Goal: Check status: Check status

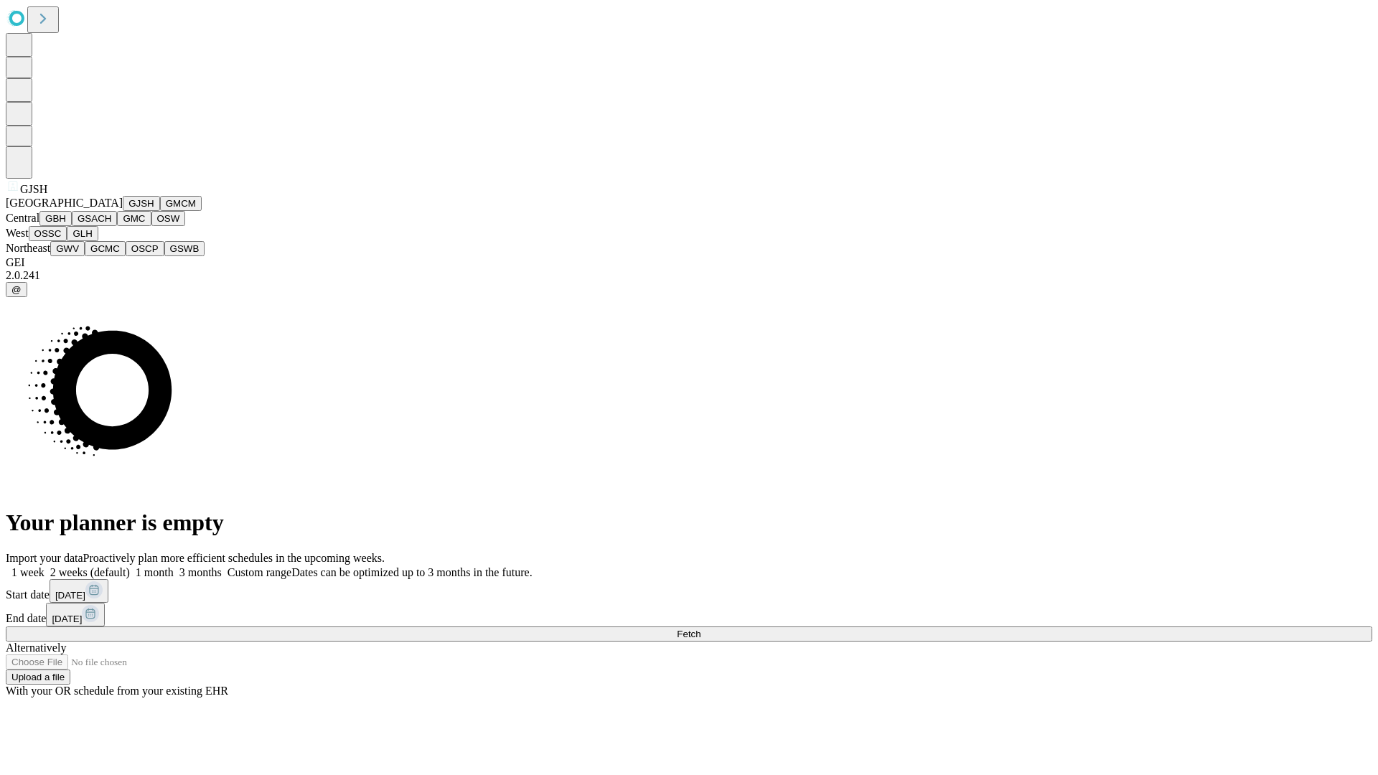
click at [123, 211] on button "GJSH" at bounding box center [141, 203] width 37 height 15
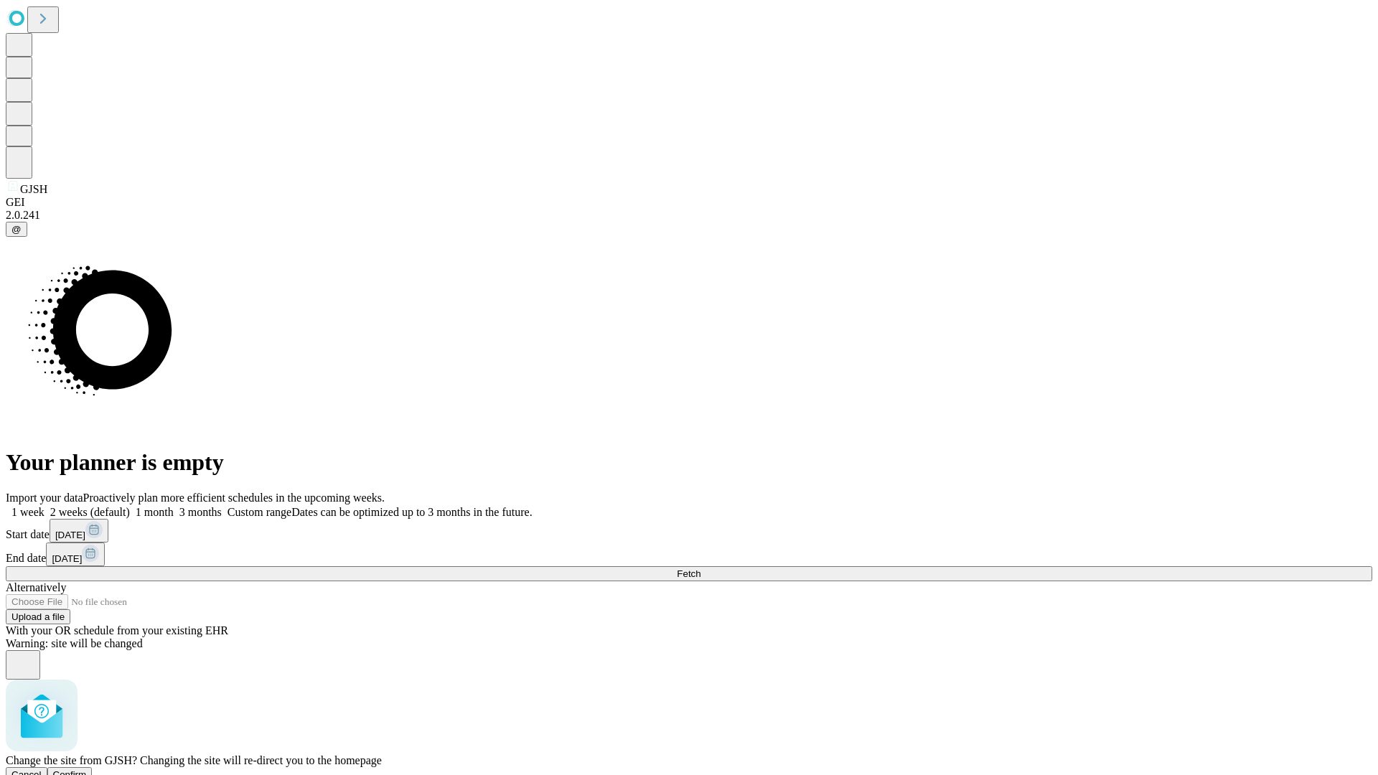
click at [87, 770] on span "Confirm" at bounding box center [70, 775] width 34 height 11
click at [130, 506] on label "2 weeks (default)" at bounding box center [87, 512] width 85 height 12
click at [701, 569] on span "Fetch" at bounding box center [689, 574] width 24 height 11
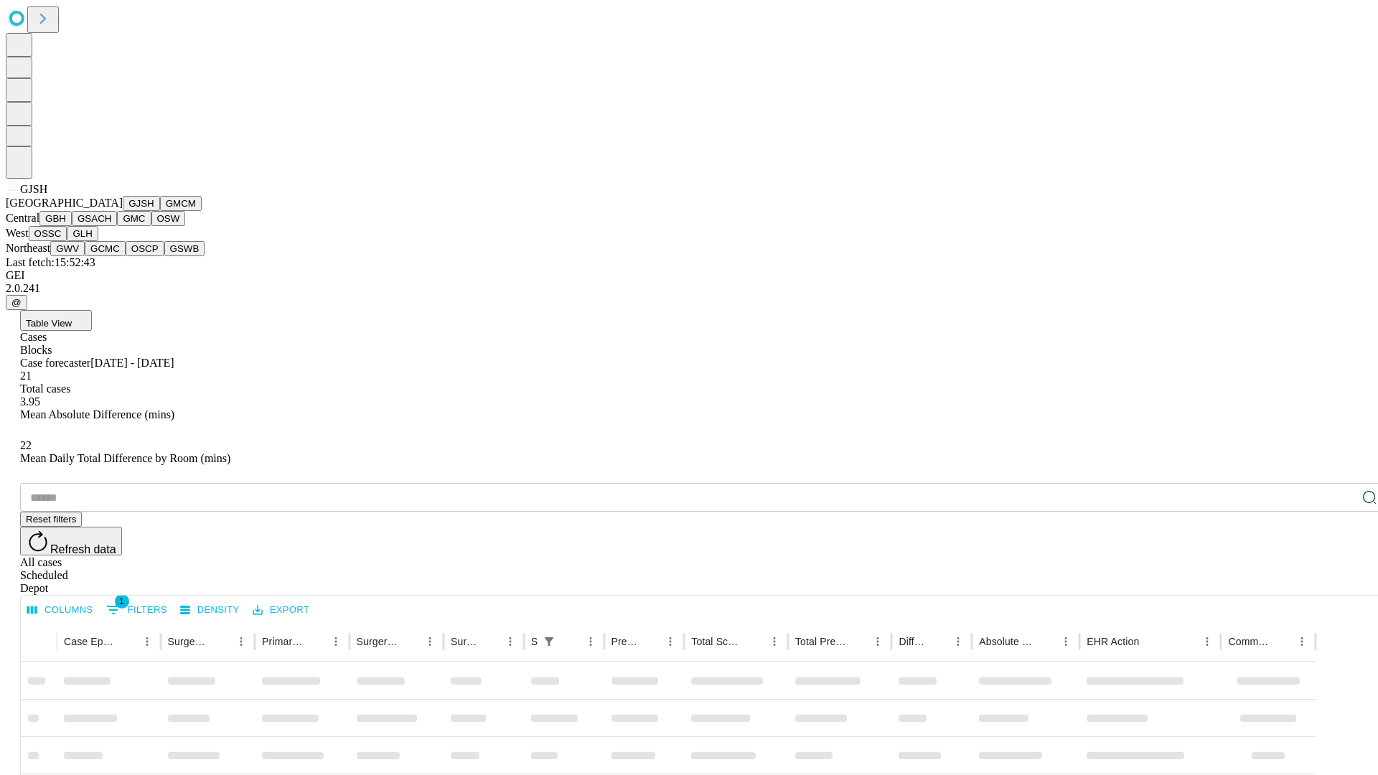
click at [160, 211] on button "GMCM" at bounding box center [181, 203] width 42 height 15
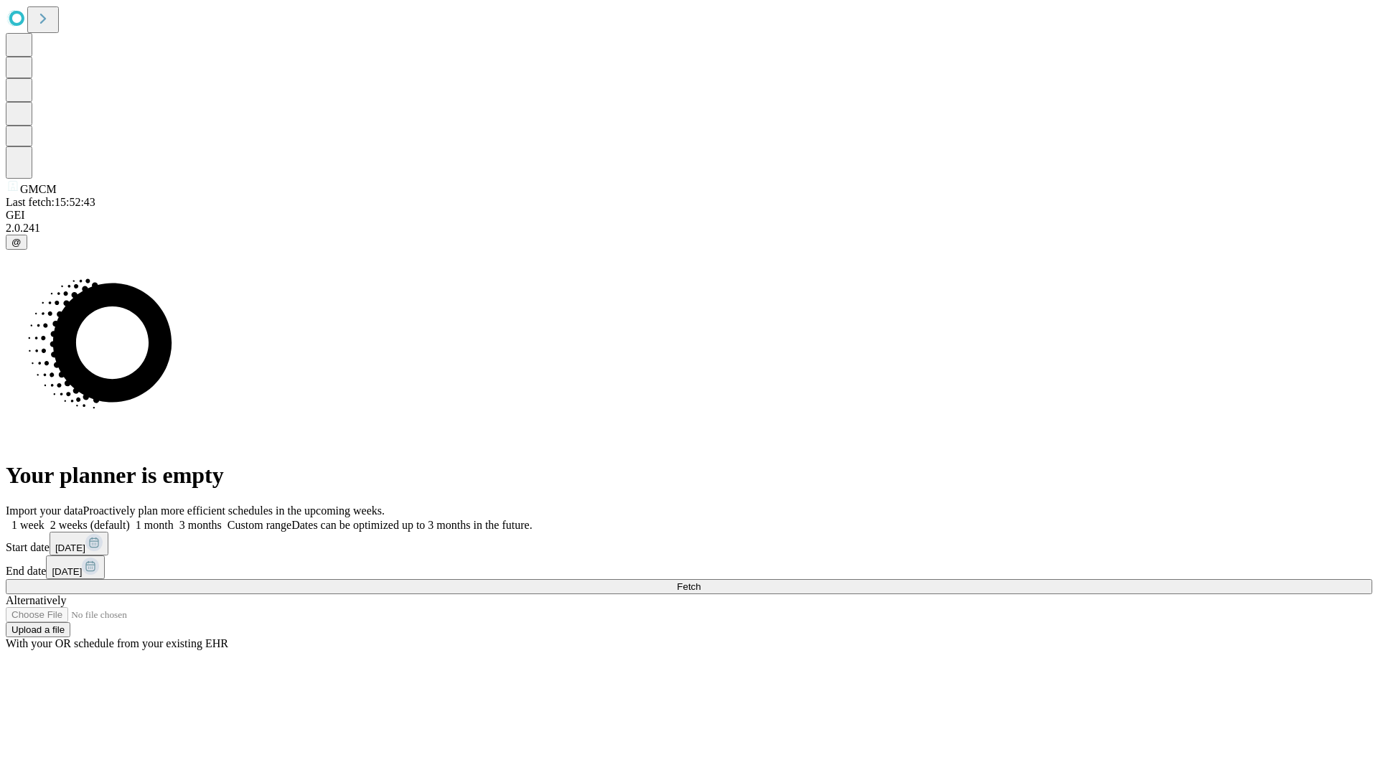
click at [130, 519] on label "2 weeks (default)" at bounding box center [87, 525] width 85 height 12
click at [701, 582] on span "Fetch" at bounding box center [689, 587] width 24 height 11
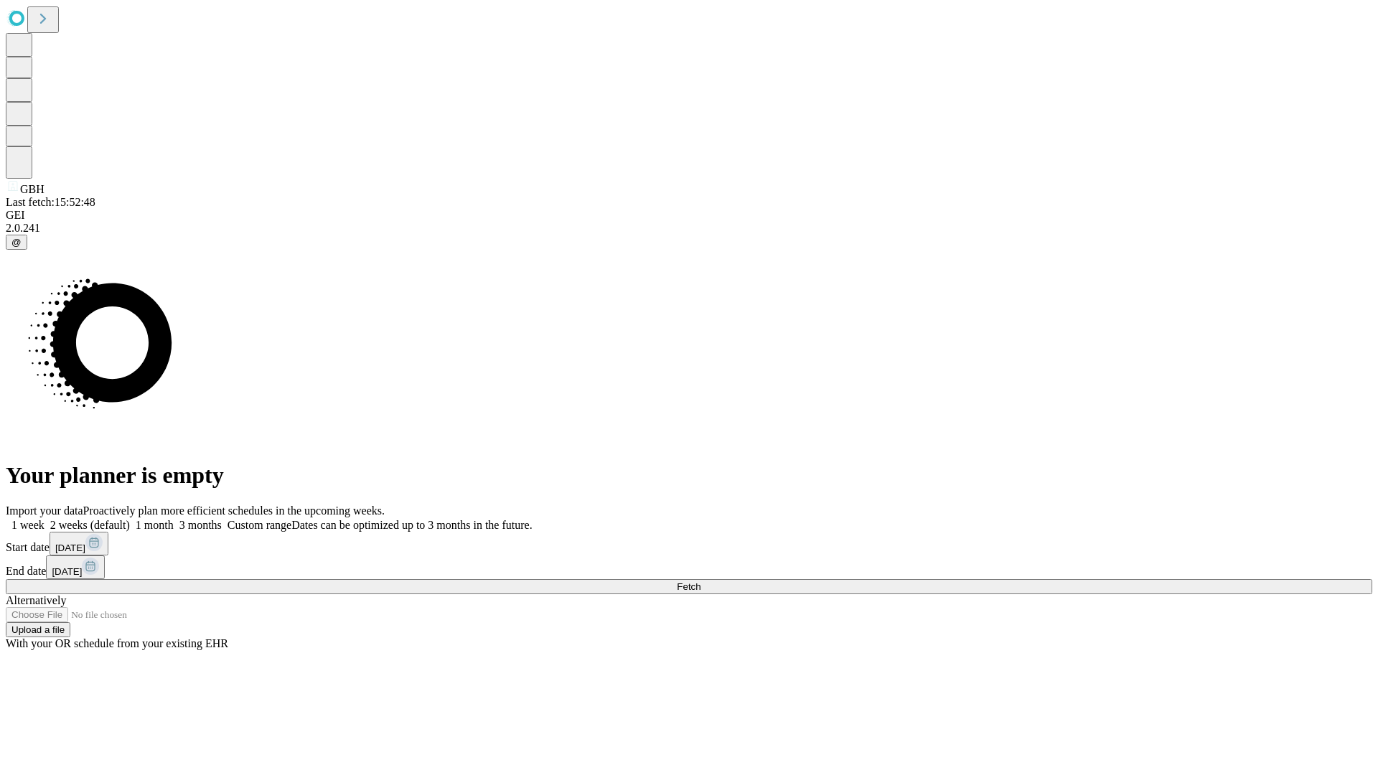
click at [130, 519] on label "2 weeks (default)" at bounding box center [87, 525] width 85 height 12
click at [701, 582] on span "Fetch" at bounding box center [689, 587] width 24 height 11
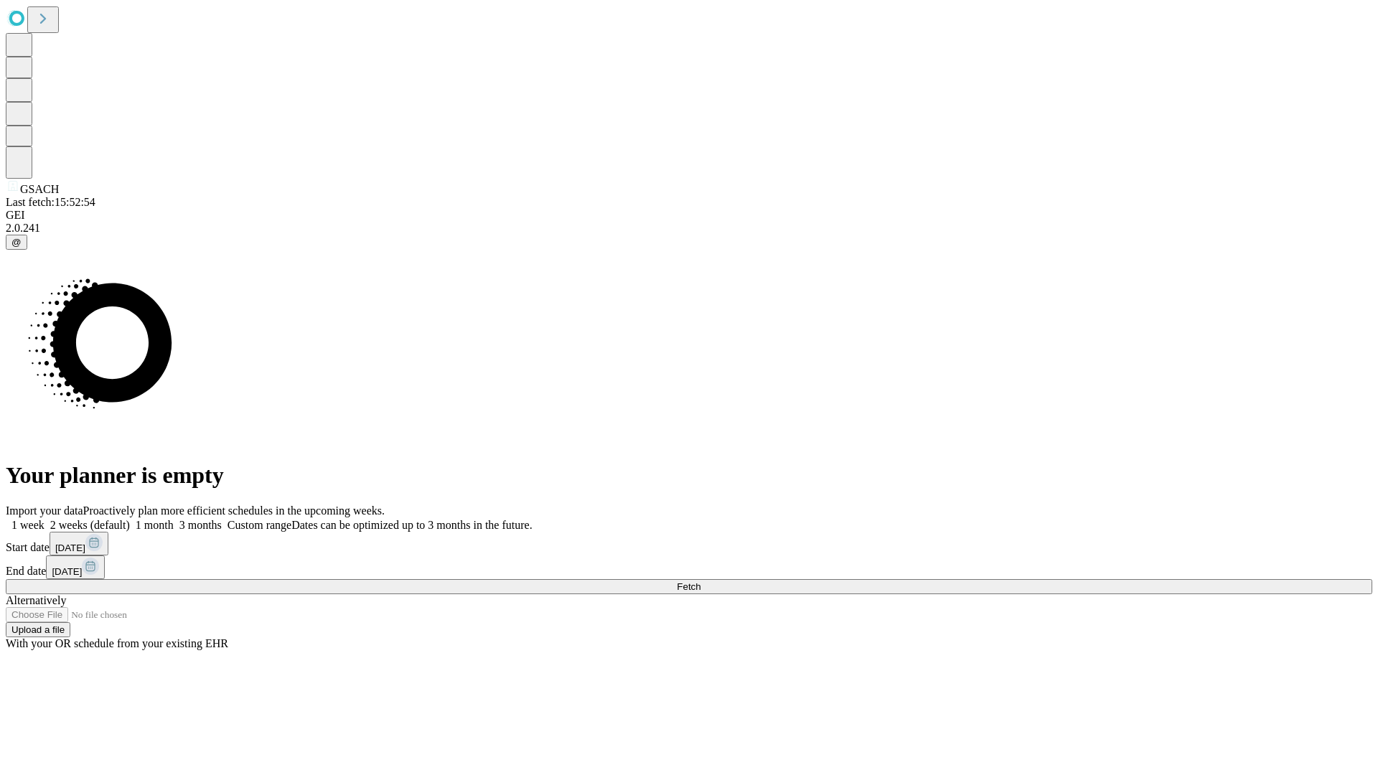
click at [701, 582] on span "Fetch" at bounding box center [689, 587] width 24 height 11
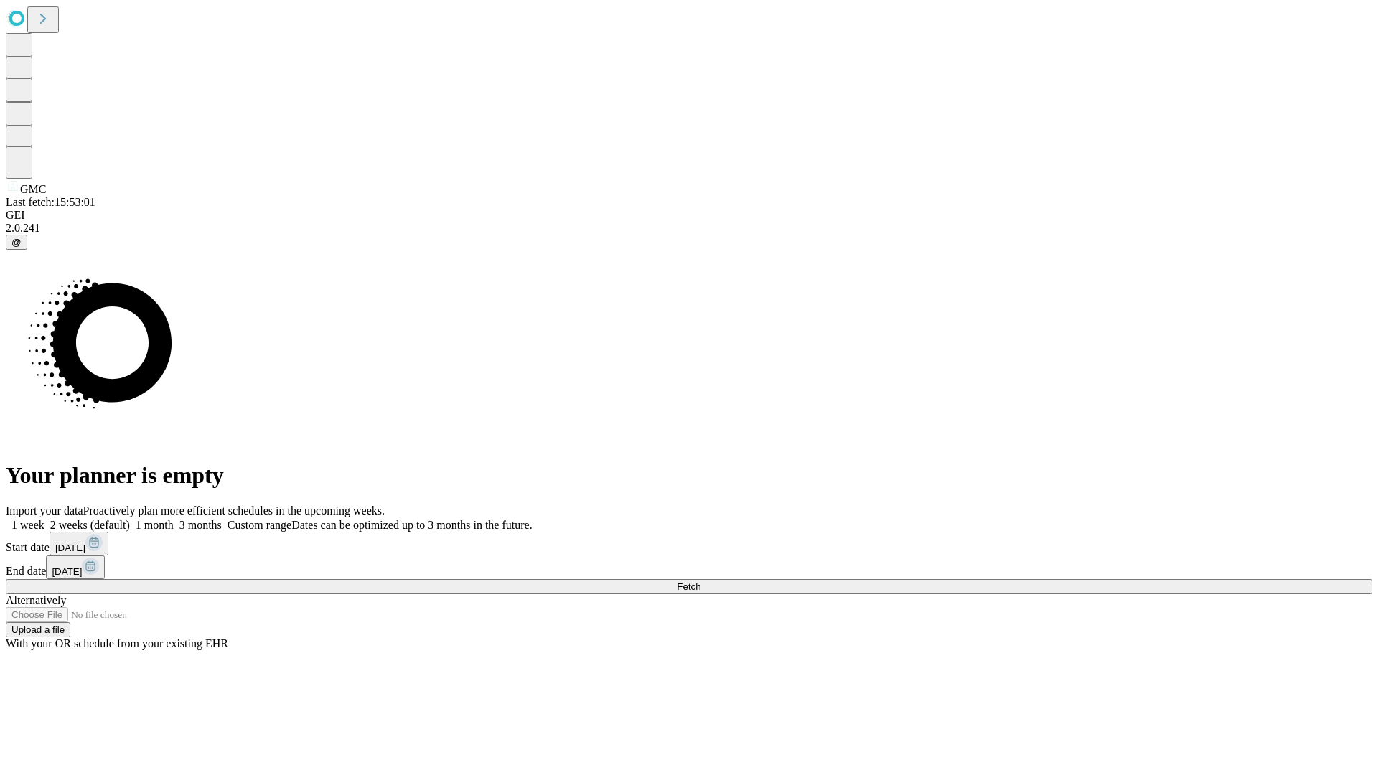
click at [701, 582] on span "Fetch" at bounding box center [689, 587] width 24 height 11
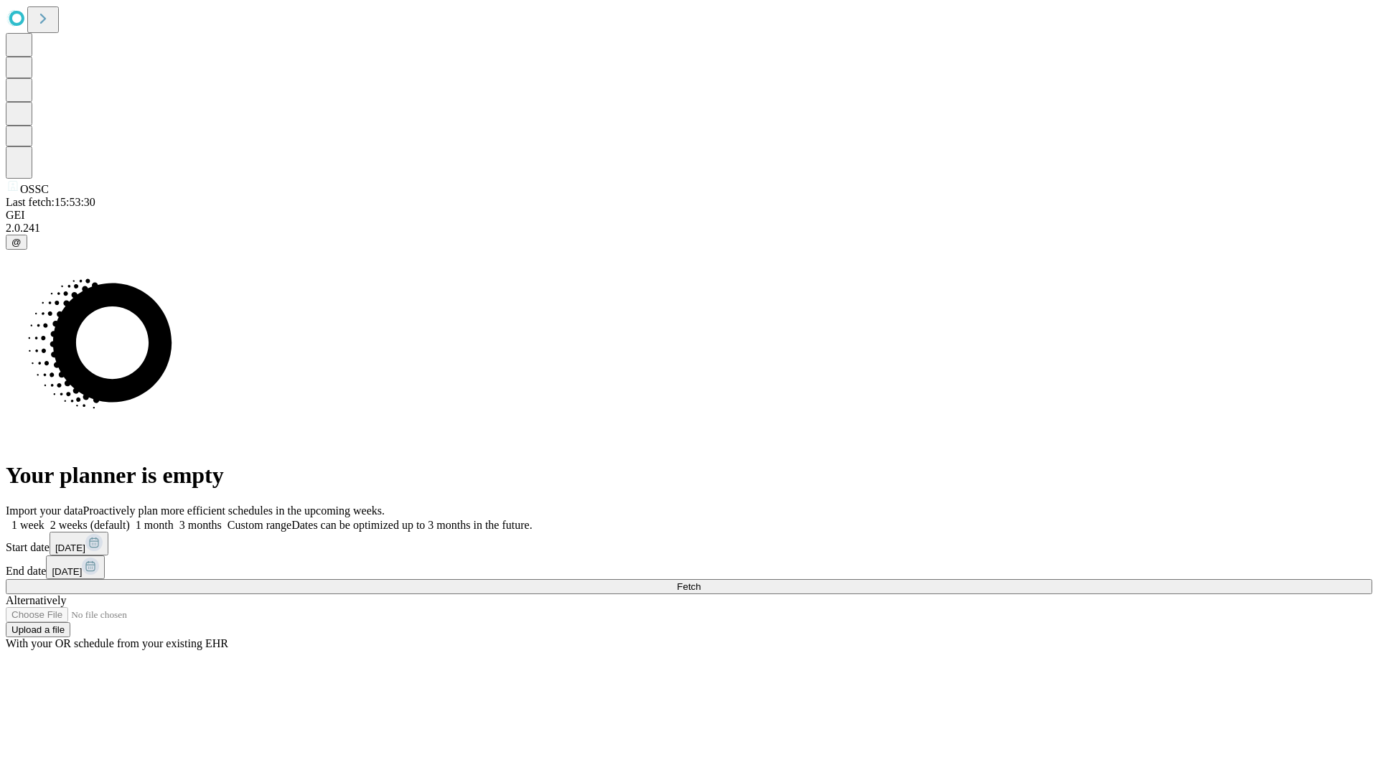
click at [130, 519] on label "2 weeks (default)" at bounding box center [87, 525] width 85 height 12
click at [701, 582] on span "Fetch" at bounding box center [689, 587] width 24 height 11
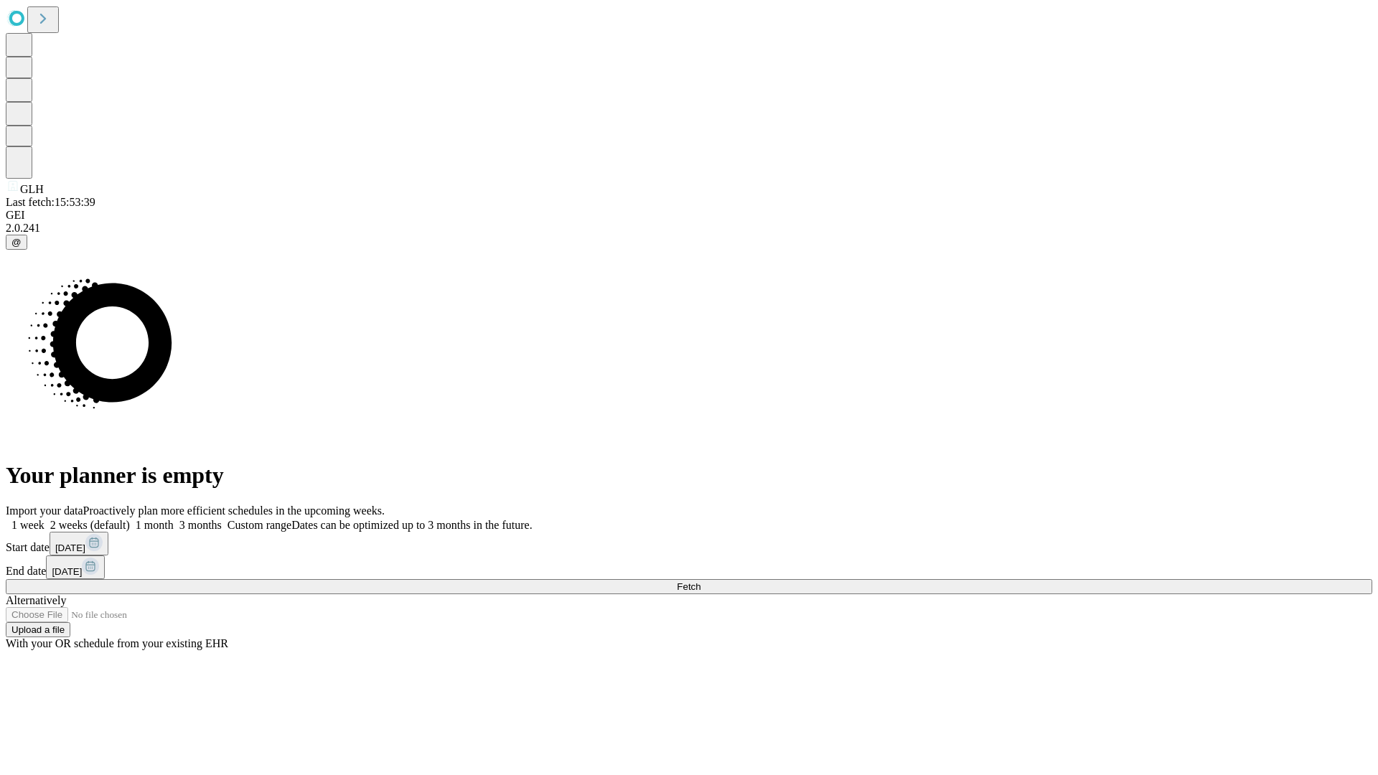
click at [130, 519] on label "2 weeks (default)" at bounding box center [87, 525] width 85 height 12
click at [701, 582] on span "Fetch" at bounding box center [689, 587] width 24 height 11
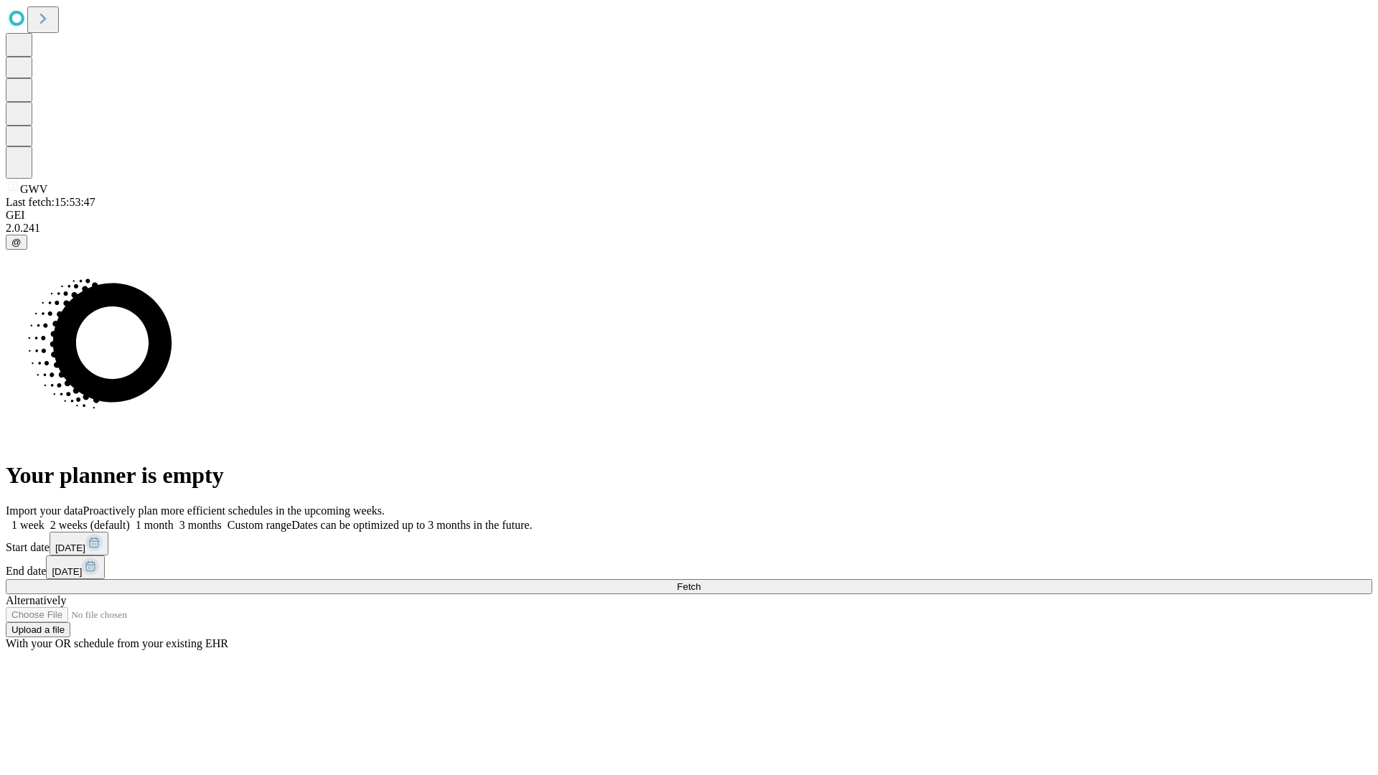
click at [130, 519] on label "2 weeks (default)" at bounding box center [87, 525] width 85 height 12
click at [701, 582] on span "Fetch" at bounding box center [689, 587] width 24 height 11
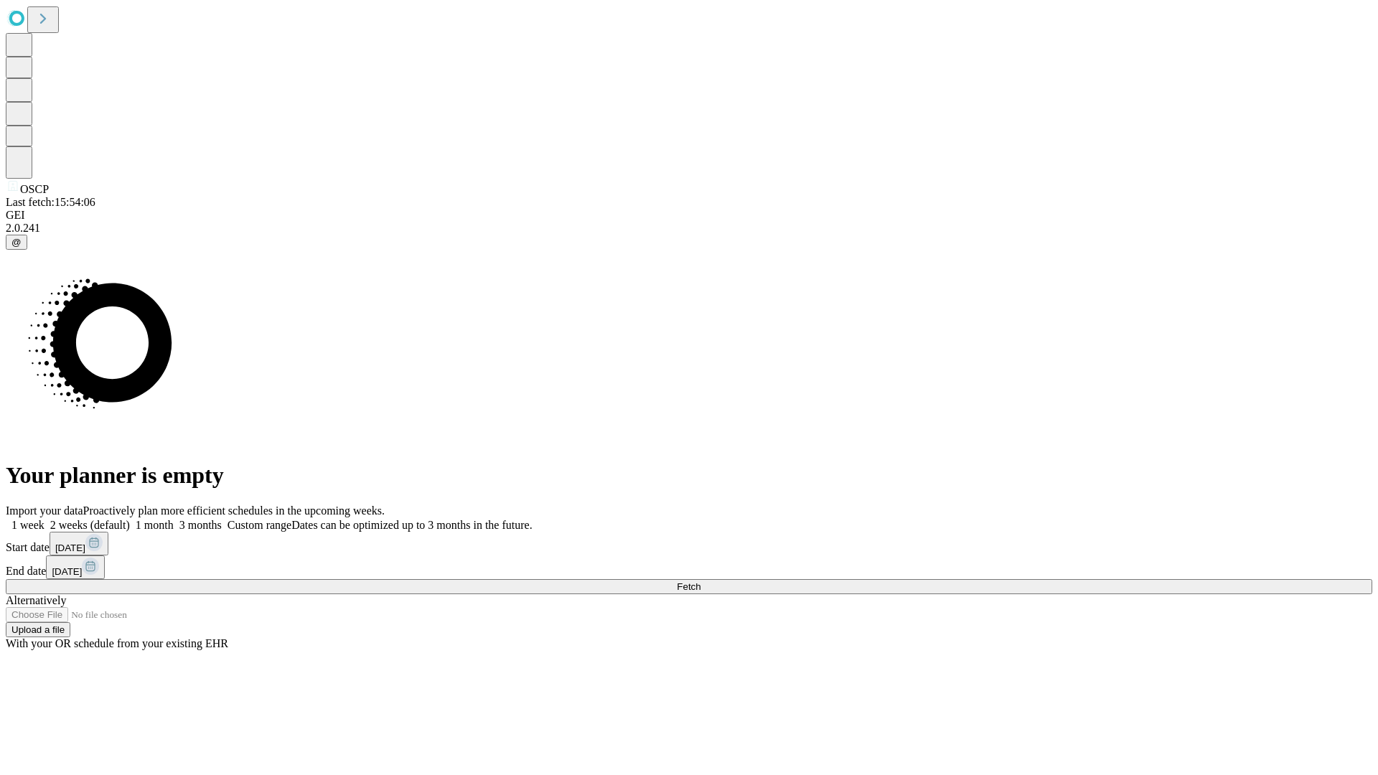
click at [130, 519] on label "2 weeks (default)" at bounding box center [87, 525] width 85 height 12
click at [701, 582] on span "Fetch" at bounding box center [689, 587] width 24 height 11
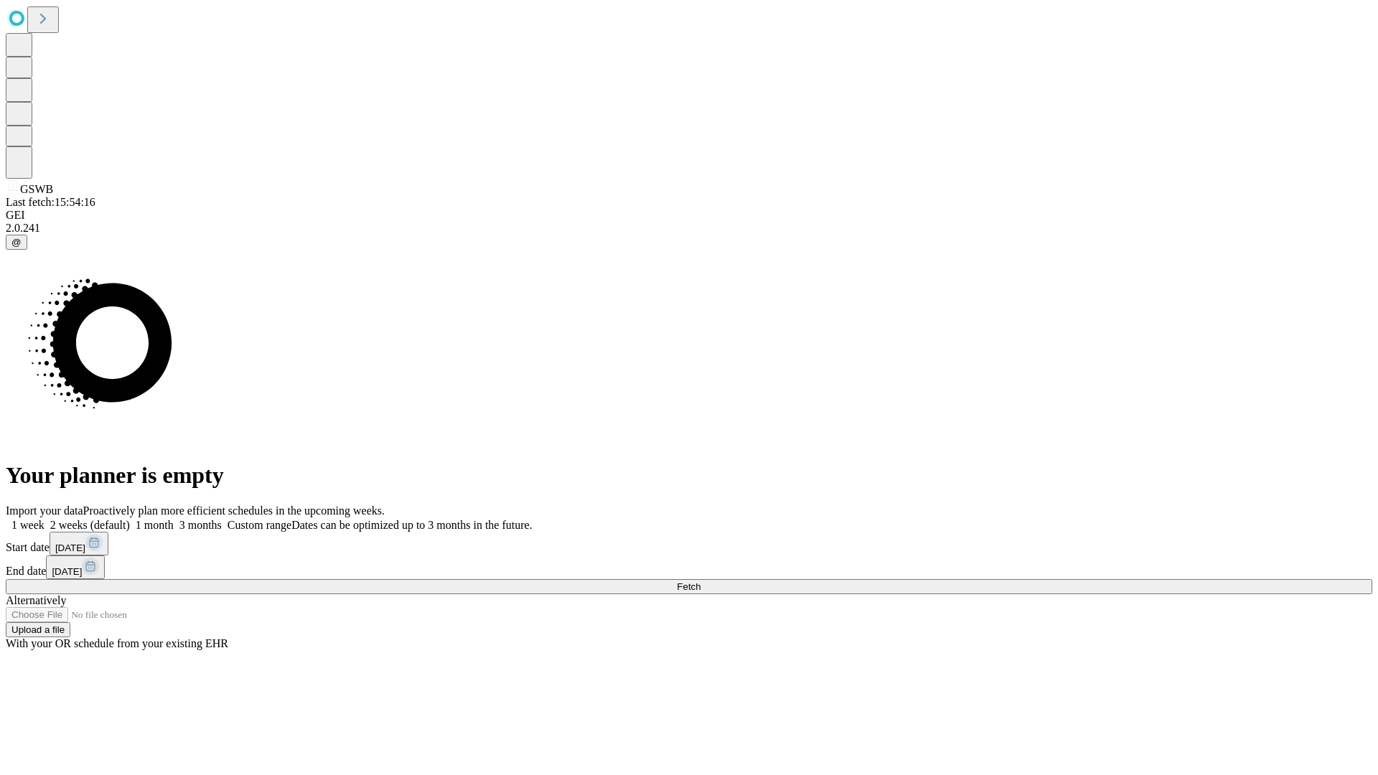
click at [130, 519] on label "2 weeks (default)" at bounding box center [87, 525] width 85 height 12
click at [701, 582] on span "Fetch" at bounding box center [689, 587] width 24 height 11
